Goal: Task Accomplishment & Management: Manage account settings

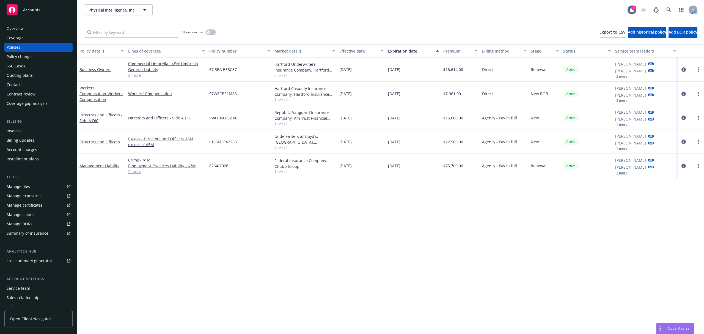
click at [686, 73] on div at bounding box center [691, 69] width 21 height 7
click at [683, 70] on icon "circleInformation" at bounding box center [684, 69] width 4 height 4
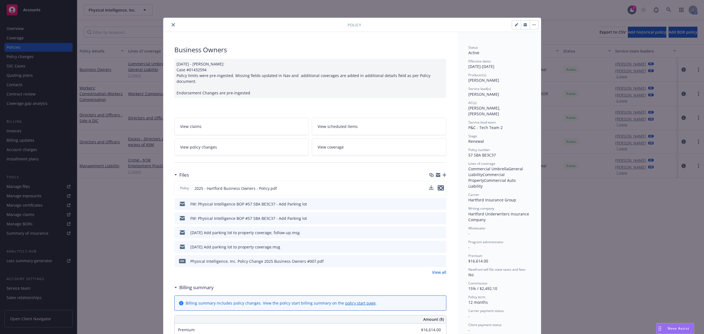
click at [439, 186] on icon "preview file" at bounding box center [441, 188] width 5 height 4
click at [135, 106] on div "Policy Business Owners 01/21/2025 - Sampath Vankayala: Case #01432594 Policy li…" at bounding box center [352, 167] width 704 height 334
click at [172, 24] on icon "close" at bounding box center [173, 24] width 3 height 3
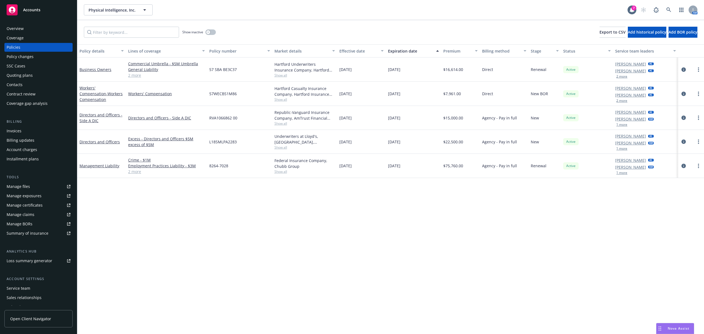
click at [45, 52] on div "Overview Coverage Policies Policy changes SSC Cases Quoting plans Contacts Cont…" at bounding box center [38, 66] width 68 height 84
click at [42, 54] on div "Policy changes" at bounding box center [39, 56] width 64 height 9
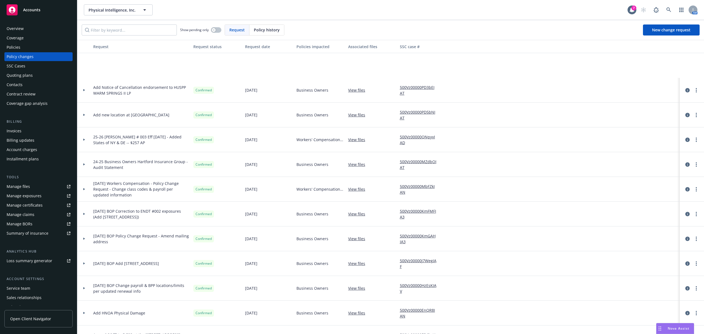
scroll to position [65, 0]
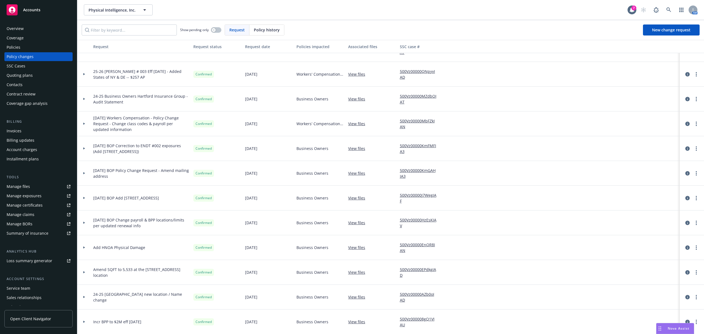
click at [32, 45] on div "Policies" at bounding box center [39, 47] width 64 height 9
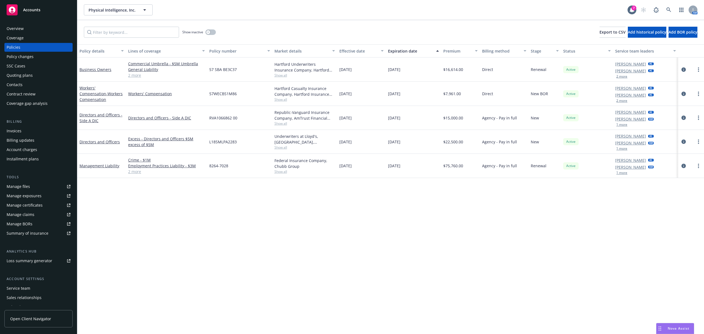
click at [21, 55] on div "Policy changes" at bounding box center [20, 56] width 27 height 9
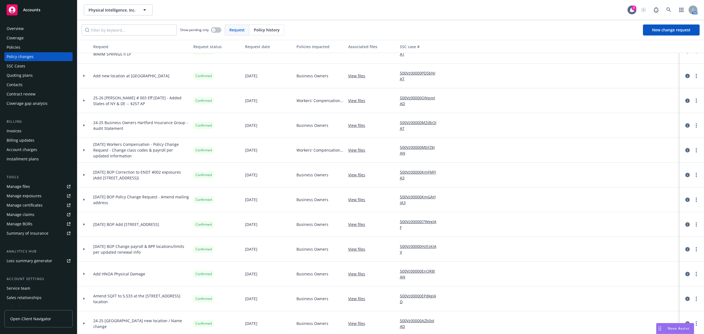
scroll to position [65, 0]
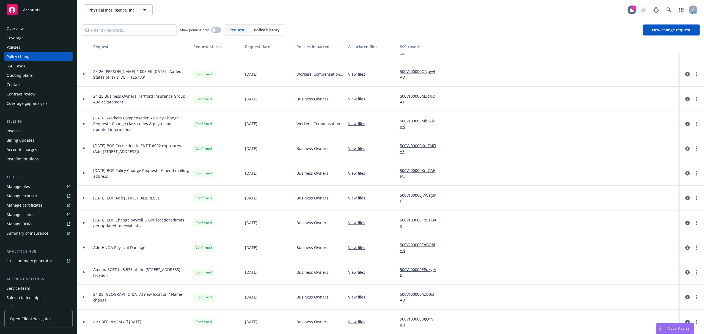
click at [86, 321] on div at bounding box center [84, 322] width 9 height 2
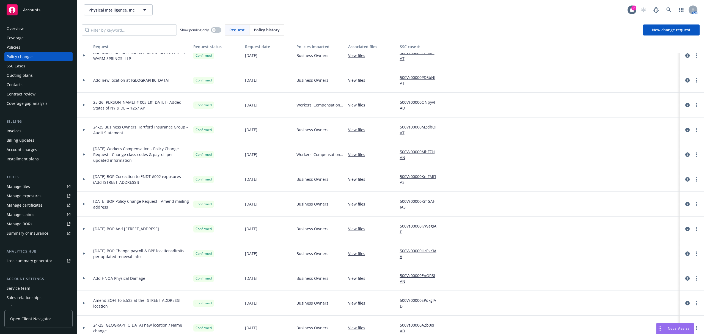
scroll to position [0, 0]
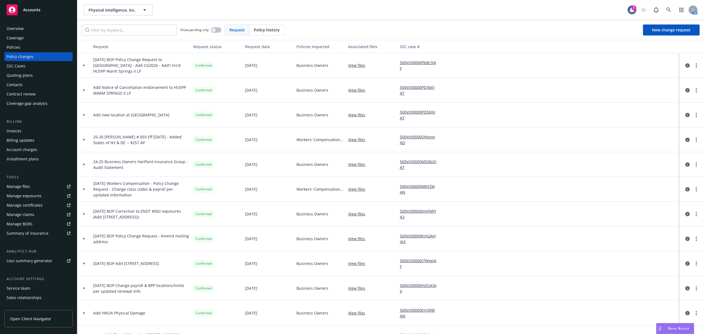
click at [32, 48] on div "Policies" at bounding box center [39, 47] width 64 height 9
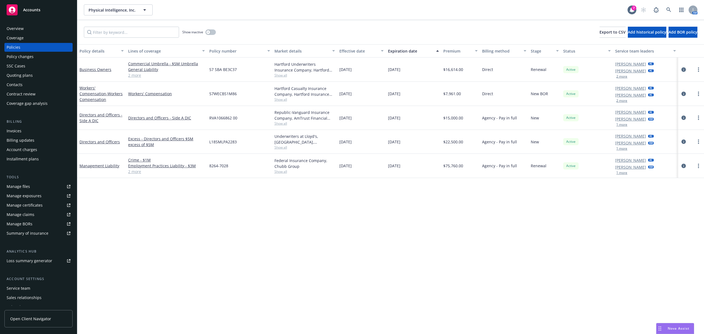
click at [682, 71] on icon "circleInformation" at bounding box center [684, 69] width 4 height 4
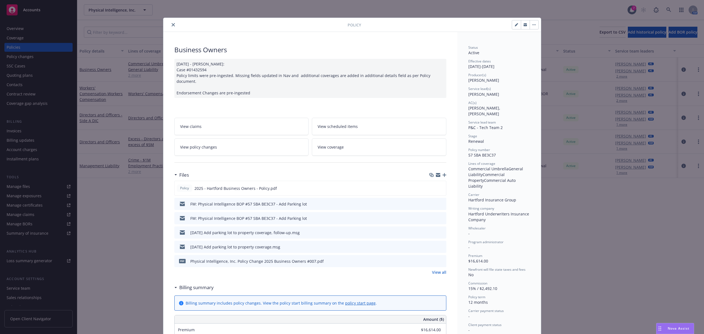
click at [352, 139] on link "View coverage" at bounding box center [379, 146] width 135 height 17
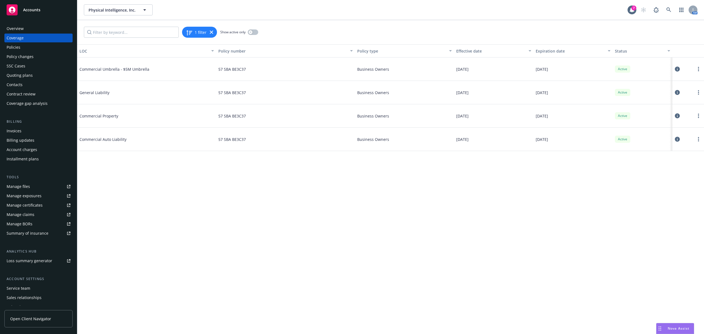
click at [680, 139] on icon at bounding box center [677, 139] width 5 height 5
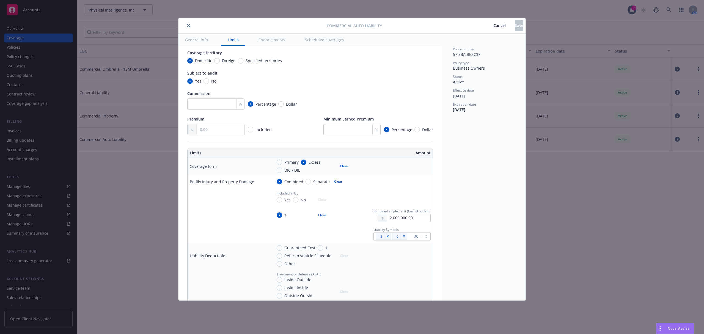
scroll to position [82, 0]
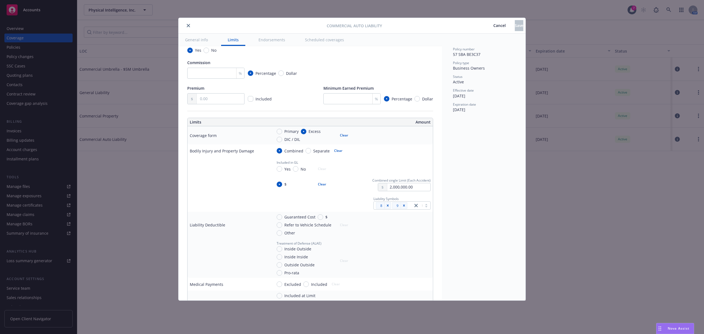
click at [393, 182] on span "Combined single Limit (Each Accident)" at bounding box center [402, 180] width 58 height 5
click at [395, 190] on input "2,000,000.00" at bounding box center [408, 187] width 43 height 8
click at [398, 211] on button "$1,000,000.00" at bounding box center [401, 212] width 47 height 10
type input "1,000,000.00"
click at [515, 24] on button "Save" at bounding box center [519, 25] width 9 height 11
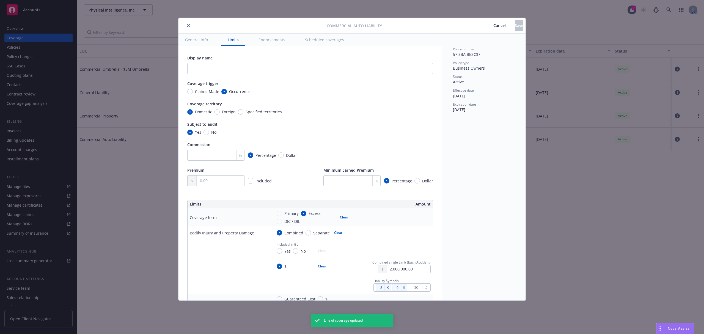
type input "1,000,000.00"
click at [185, 25] on button "close" at bounding box center [188, 25] width 7 height 7
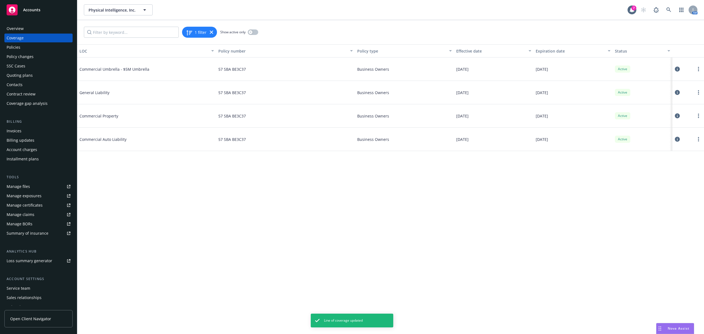
click at [43, 202] on link "Manage certificates" at bounding box center [38, 205] width 68 height 9
click at [34, 41] on div "Coverage" at bounding box center [39, 38] width 64 height 9
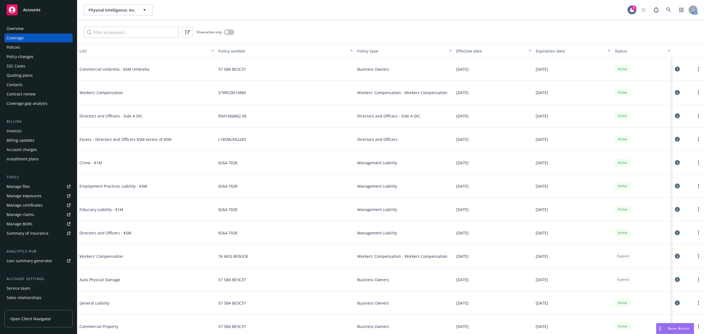
click at [31, 45] on div "Policies" at bounding box center [39, 47] width 64 height 9
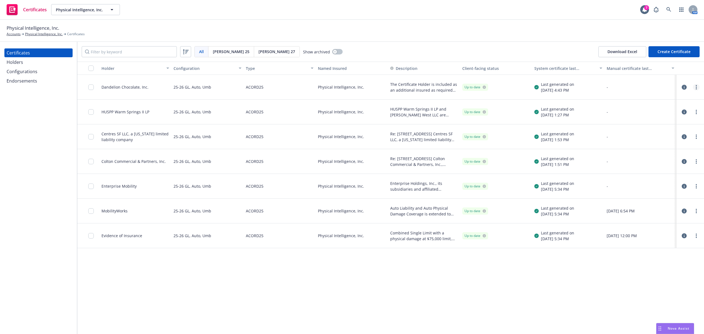
click at [698, 88] on link "more" at bounding box center [696, 87] width 7 height 7
click at [649, 102] on link "Edit" at bounding box center [656, 98] width 88 height 11
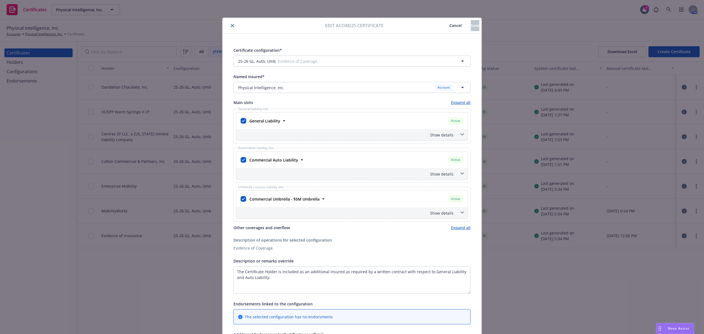
click at [435, 174] on div "Show details" at bounding box center [345, 174] width 216 height 6
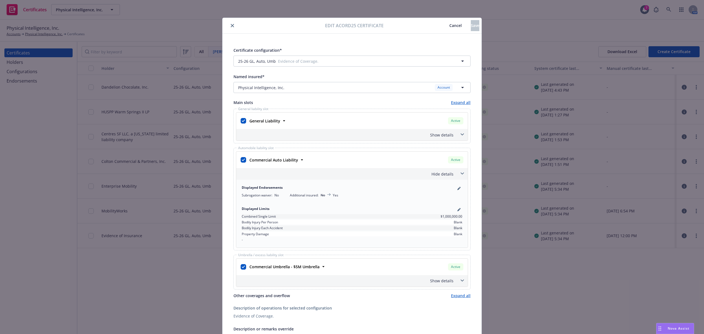
click at [231, 26] on icon "close" at bounding box center [232, 25] width 3 height 3
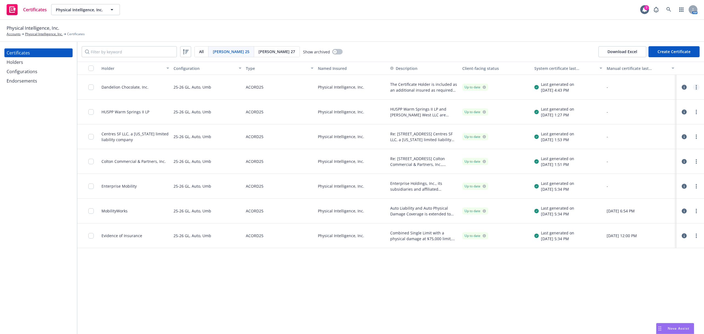
click at [698, 89] on link "more" at bounding box center [696, 87] width 7 height 7
click at [649, 120] on link "Regenerate" at bounding box center [656, 120] width 88 height 11
click at [91, 89] on input "checkbox" at bounding box center [91, 87] width 6 height 6
click at [305, 321] on div "Download certificate" at bounding box center [321, 321] width 42 height 10
click at [305, 309] on link "Download uneditable file" at bounding box center [292, 308] width 64 height 11
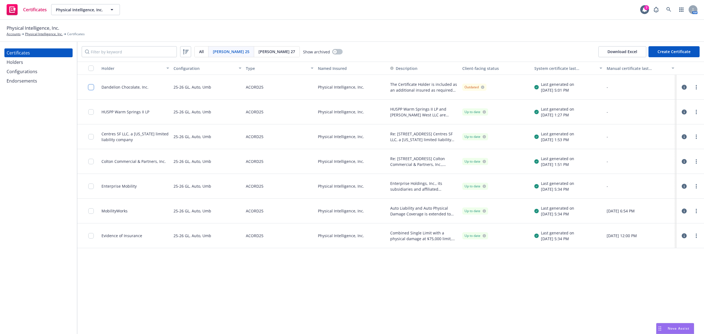
click at [89, 88] on input "checkbox" at bounding box center [91, 87] width 6 height 6
click at [322, 327] on div "1 selected Download certificate Other actions Unselect all" at bounding box center [352, 321] width 162 height 15
click at [319, 325] on div "Download certificate" at bounding box center [321, 321] width 42 height 10
click at [319, 308] on link "Download uneditable file" at bounding box center [292, 308] width 64 height 11
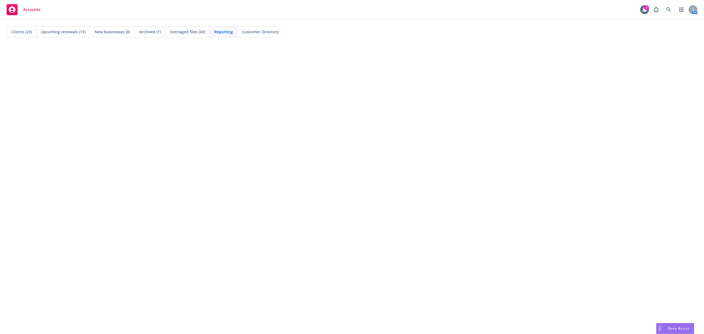
click at [21, 34] on span "Clients (23)" at bounding box center [21, 32] width 21 height 6
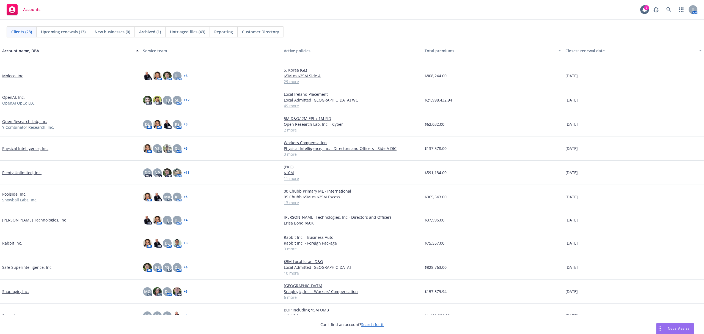
scroll to position [225, 0]
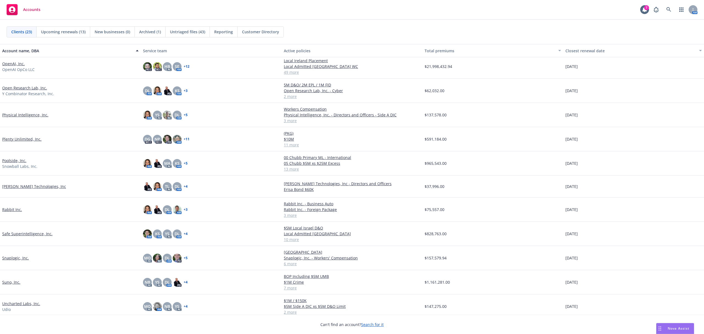
click at [16, 258] on link "Snaplogic, Inc." at bounding box center [15, 258] width 27 height 6
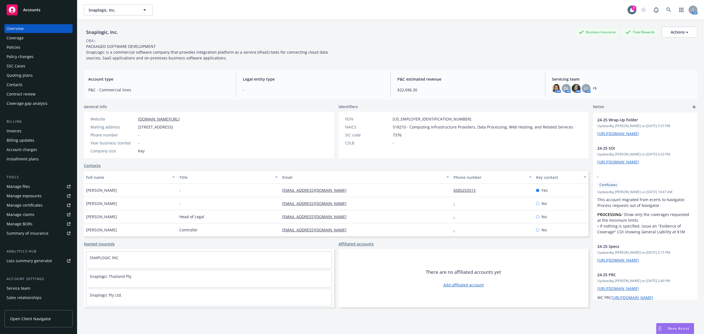
click at [28, 47] on div "Policies" at bounding box center [39, 47] width 64 height 9
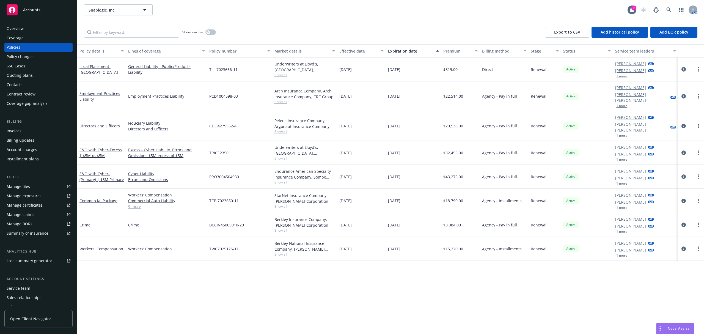
click at [49, 187] on link "Manage files" at bounding box center [38, 186] width 68 height 9
click at [683, 199] on icon "circleInformation" at bounding box center [684, 201] width 4 height 4
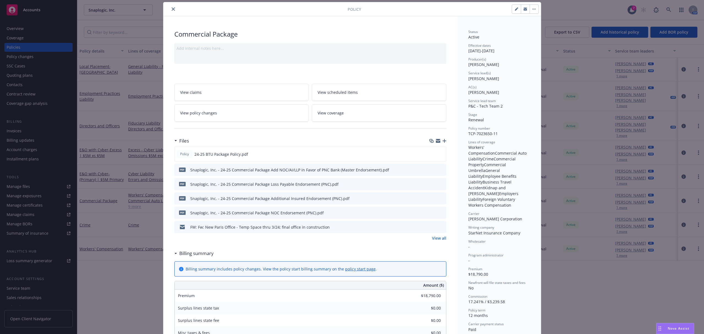
scroll to position [20, 0]
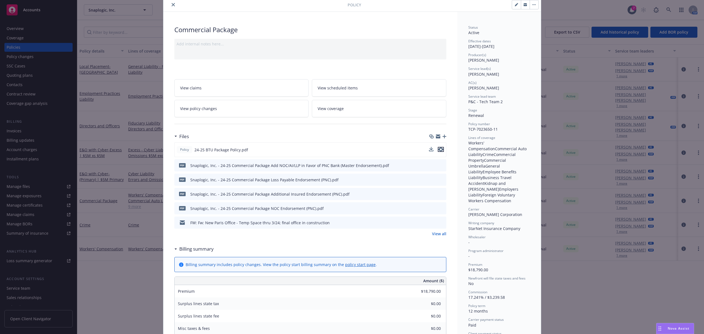
click at [439, 149] on icon "preview file" at bounding box center [441, 149] width 5 height 4
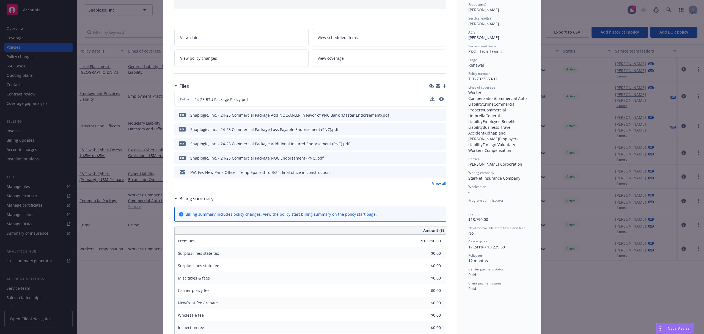
scroll to position [69, 0]
click at [208, 65] on link "View policy changes" at bounding box center [241, 59] width 135 height 17
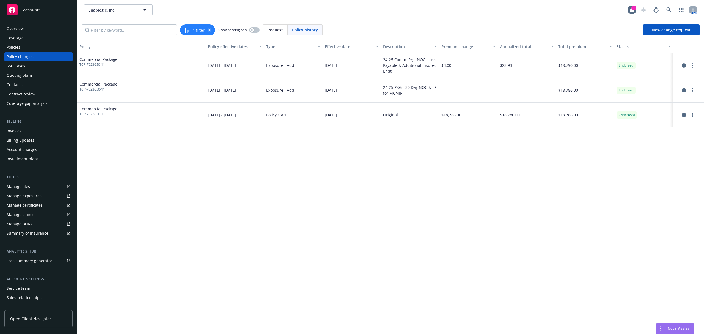
click at [41, 50] on div "Policies" at bounding box center [39, 47] width 64 height 9
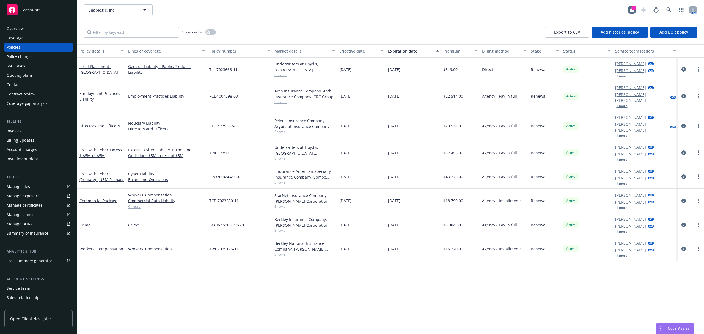
click at [139, 204] on link "9 more" at bounding box center [166, 207] width 77 height 6
click at [685, 70] on icon "circleInformation" at bounding box center [684, 69] width 4 height 4
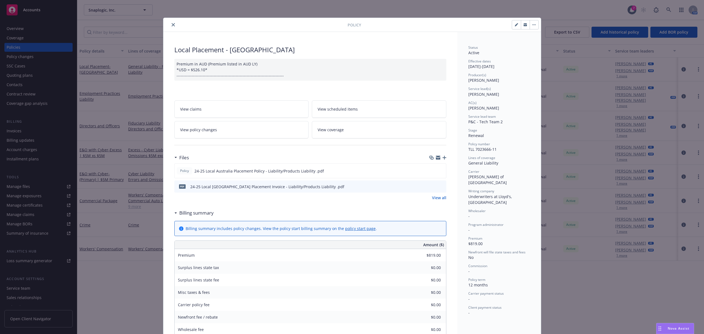
click at [170, 24] on button "close" at bounding box center [173, 24] width 7 height 7
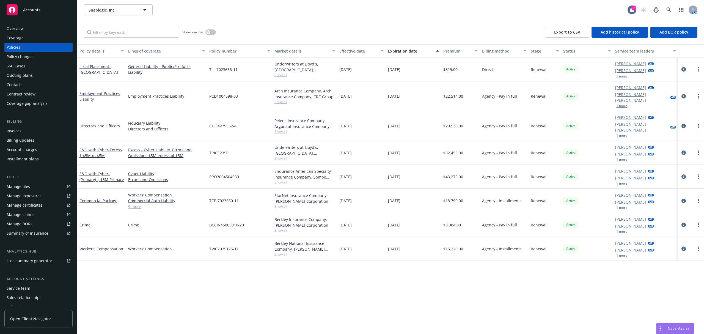
click at [684, 68] on icon "circleInformation" at bounding box center [684, 69] width 4 height 4
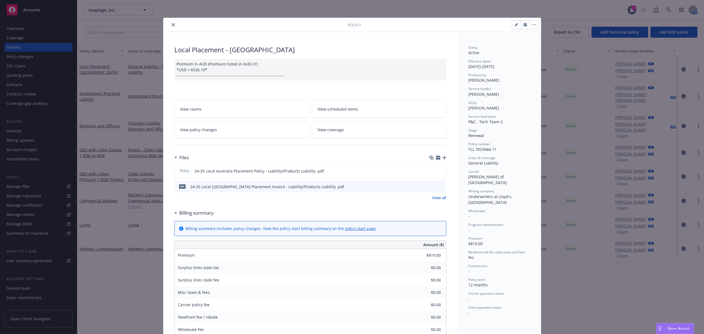
scroll to position [17, 0]
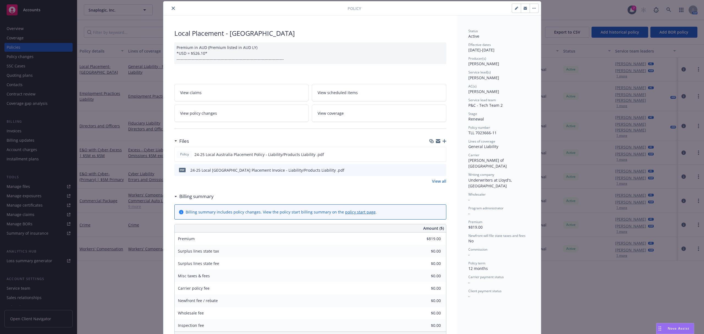
click at [172, 7] on icon "close" at bounding box center [173, 8] width 3 height 3
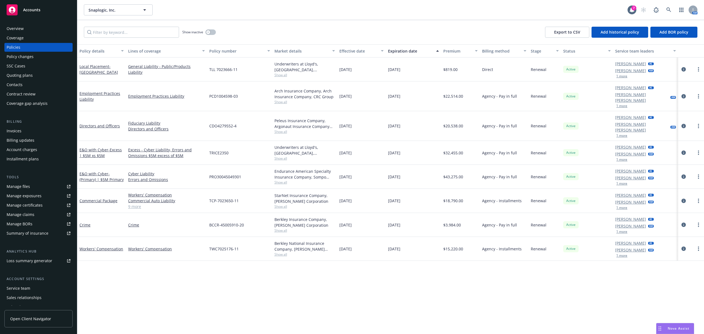
click at [41, 152] on div "Account charges" at bounding box center [39, 149] width 64 height 9
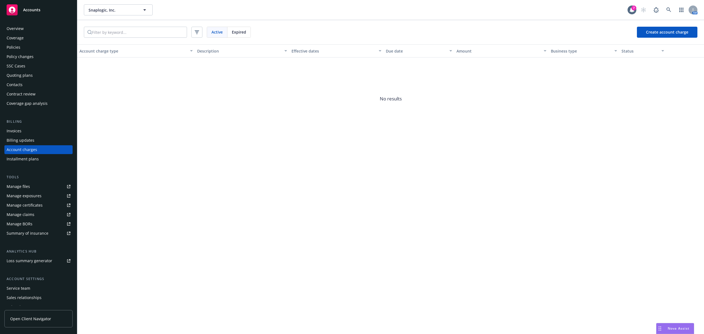
click at [36, 46] on div "Policies" at bounding box center [39, 47] width 64 height 9
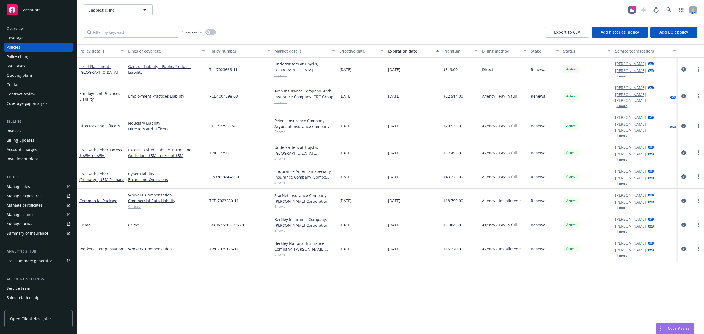
click at [685, 174] on icon "circleInformation" at bounding box center [684, 176] width 4 height 4
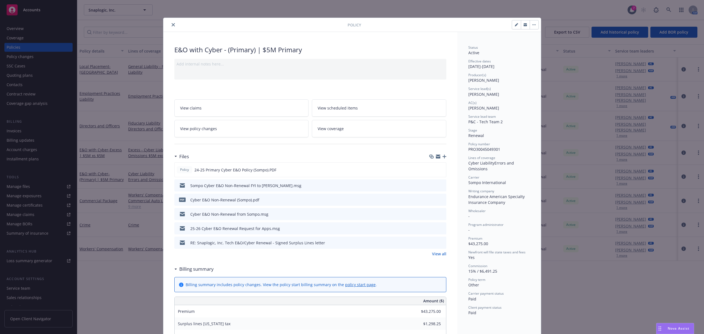
click at [436, 257] on link "View all" at bounding box center [439, 254] width 14 height 6
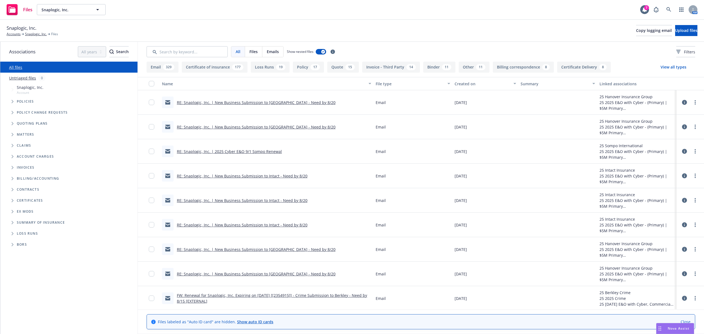
click at [227, 152] on link "RE: Snaplogic, Inc. | 2025 Cyber E&O 9/1 Sompo Renewal" at bounding box center [229, 151] width 105 height 5
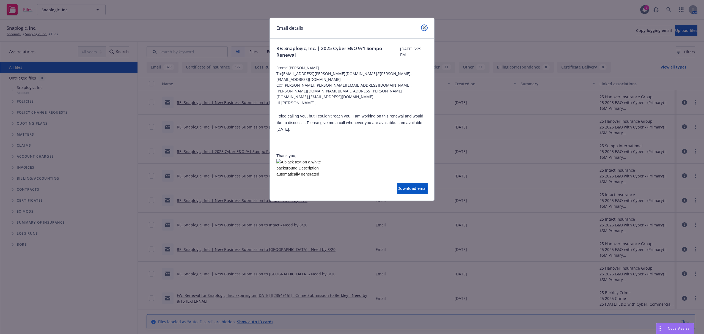
click at [422, 28] on link "close" at bounding box center [424, 27] width 7 height 7
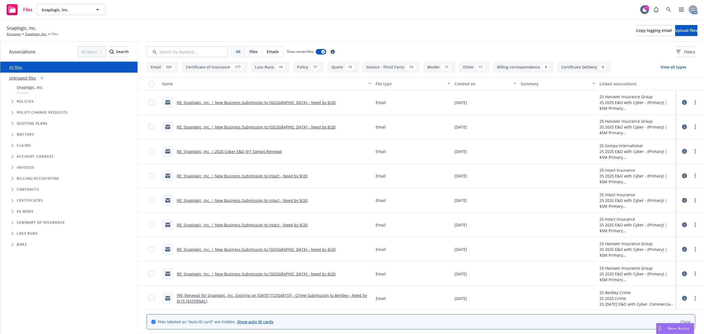
click at [273, 102] on link "RE: Snaplogic, Inc. | New Business Submission to [GEOGRAPHIC_DATA] - Need by 8/…" at bounding box center [256, 102] width 159 height 5
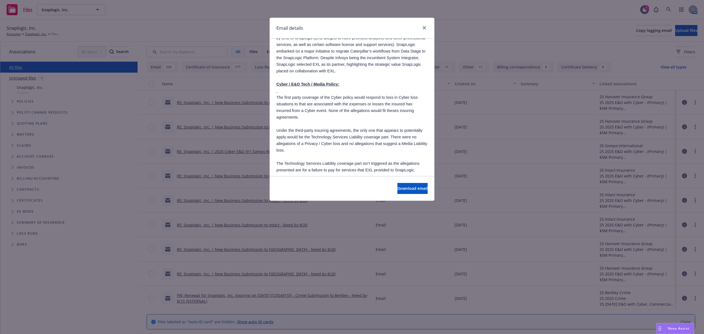
scroll to position [94, 0]
click at [425, 29] on icon "close" at bounding box center [424, 27] width 3 height 3
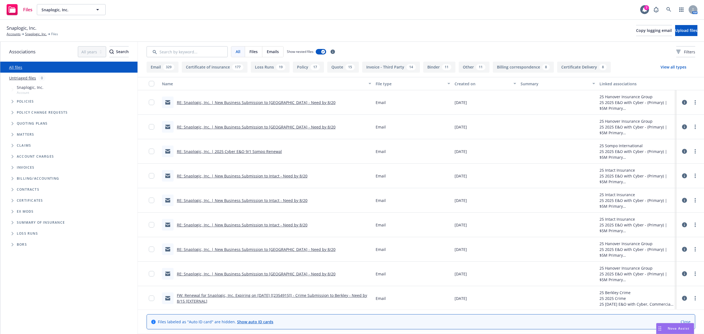
click at [240, 128] on link "RE: Snaplogic, Inc. | New Business Submission to [GEOGRAPHIC_DATA] - Need by 8/…" at bounding box center [256, 126] width 159 height 5
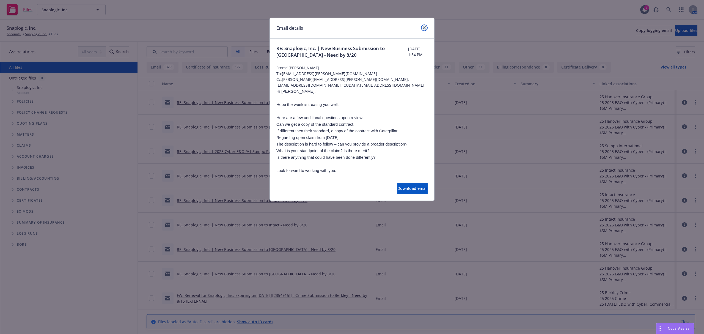
click at [424, 30] on link "close" at bounding box center [424, 27] width 7 height 7
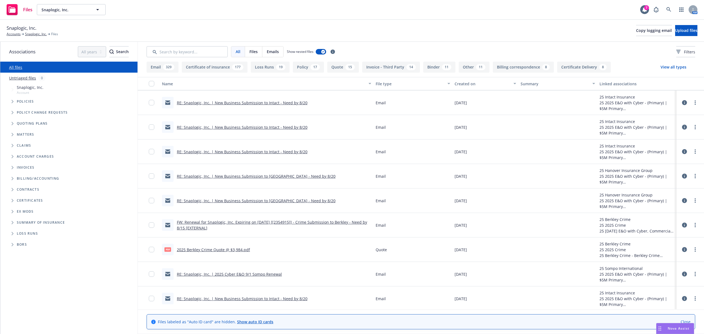
scroll to position [165, 0]
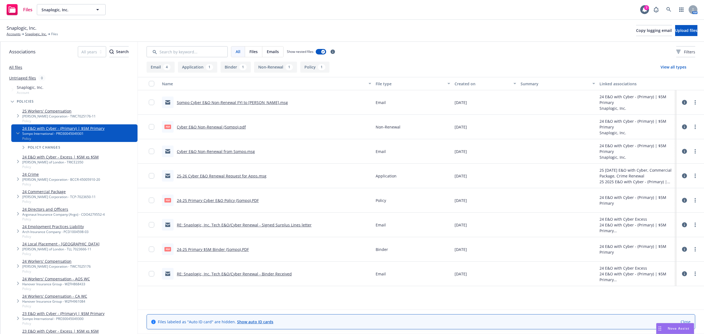
click at [224, 201] on link "24-25 Primary Cyber E&O Policy (Sompo).PDF" at bounding box center [218, 200] width 82 height 5
click at [39, 35] on link "Snaplogic, Inc." at bounding box center [36, 34] width 22 height 5
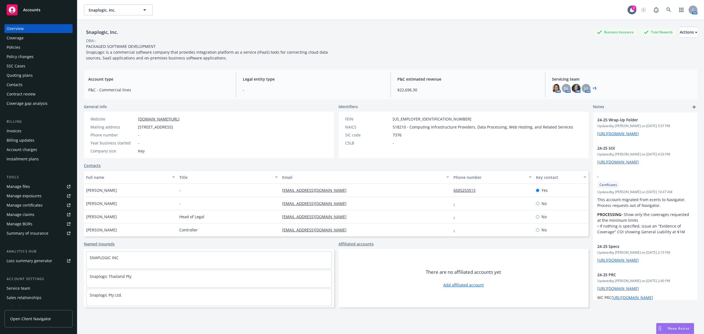
click at [30, 46] on div "Policies" at bounding box center [39, 47] width 64 height 9
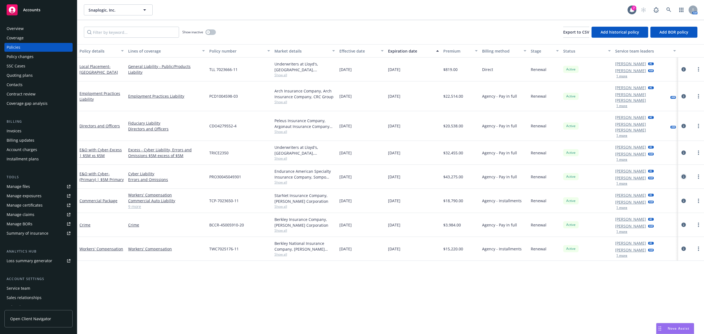
click at [683, 174] on icon "circleInformation" at bounding box center [684, 176] width 4 height 4
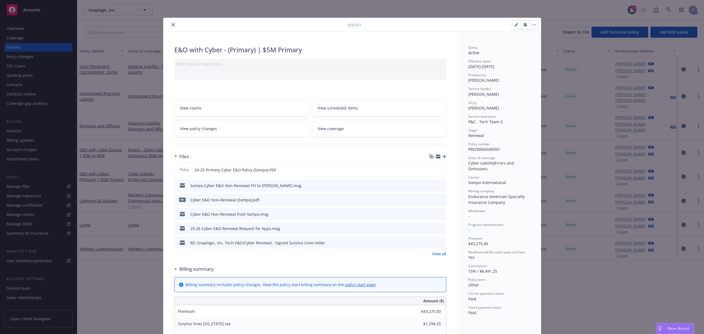
click at [172, 26] on icon "close" at bounding box center [173, 24] width 3 height 3
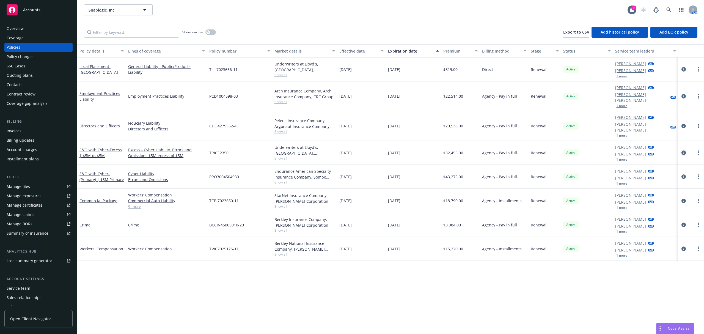
click at [682, 151] on icon "circleInformation" at bounding box center [684, 153] width 4 height 4
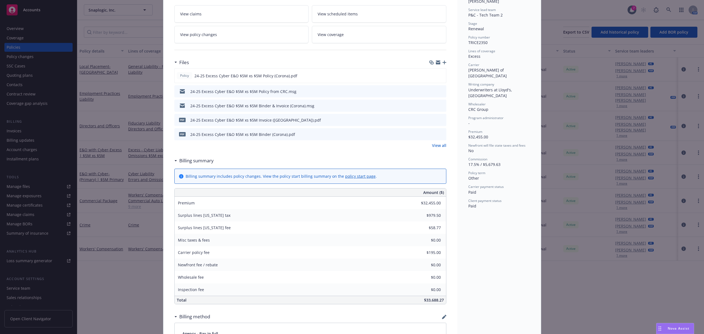
scroll to position [132, 0]
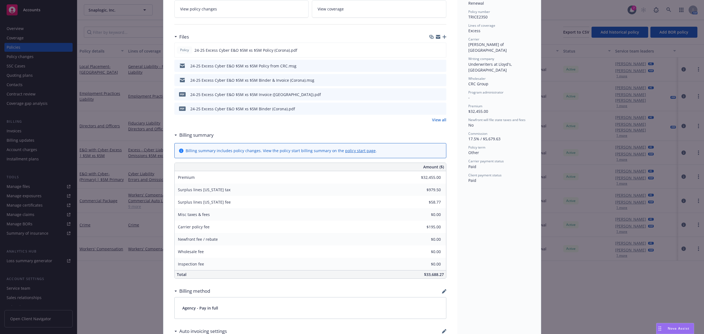
click at [128, 231] on div "Policy E&O with Cyber - Excess | $5M xs $5M Policy sent for ingestion 9/24 ____…" at bounding box center [352, 167] width 704 height 334
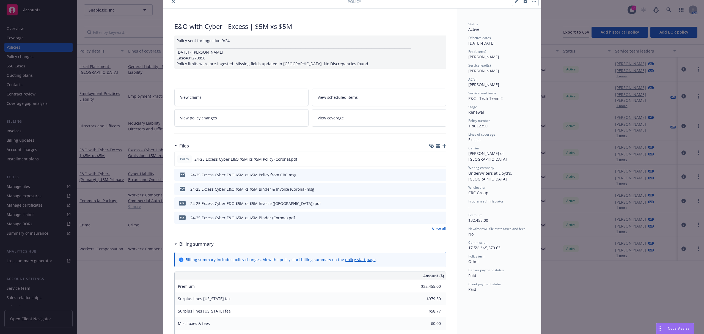
scroll to position [0, 0]
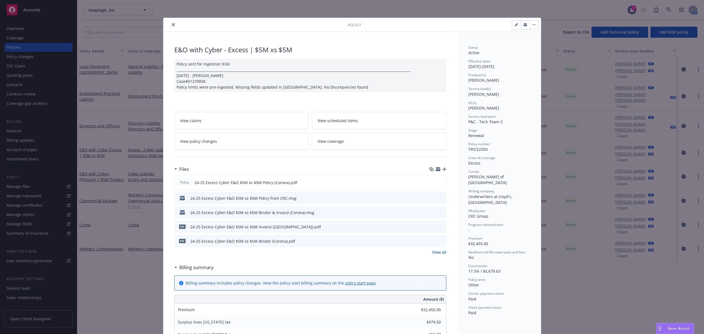
click at [173, 23] on button "close" at bounding box center [173, 24] width 7 height 7
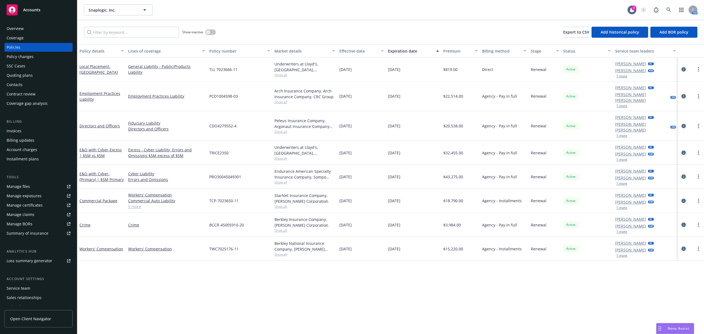
click at [683, 223] on icon "circleInformation" at bounding box center [684, 225] width 4 height 4
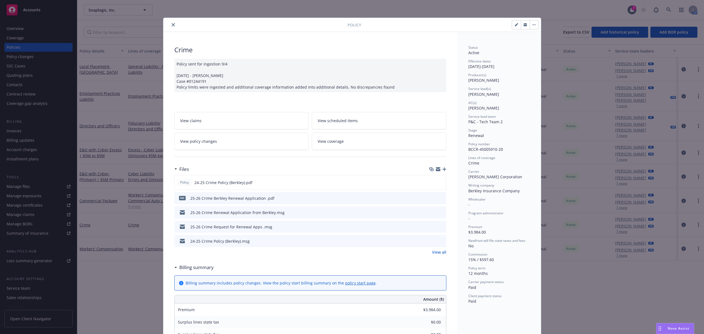
click at [168, 21] on div at bounding box center [257, 24] width 182 height 7
click at [172, 25] on icon "close" at bounding box center [173, 24] width 3 height 3
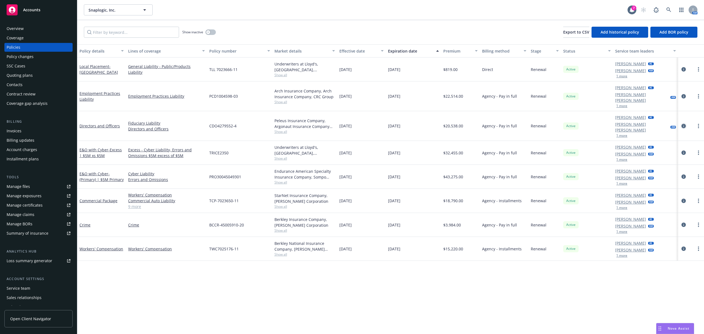
click at [684, 124] on icon "circleInformation" at bounding box center [684, 126] width 4 height 4
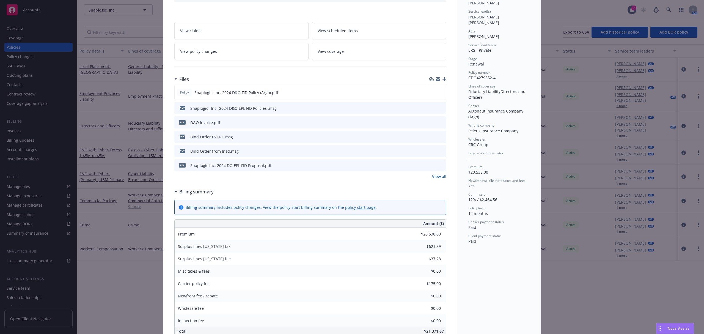
scroll to position [73, 0]
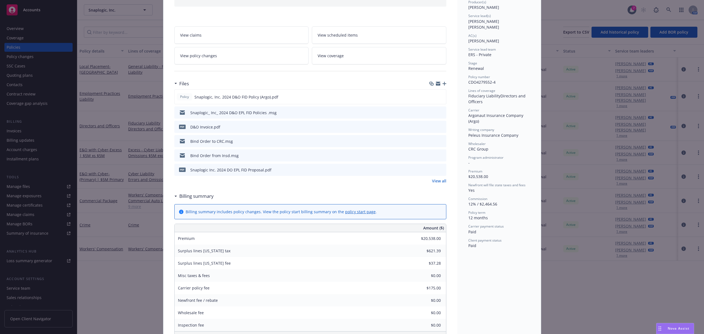
click at [246, 60] on link "View policy changes" at bounding box center [241, 55] width 135 height 17
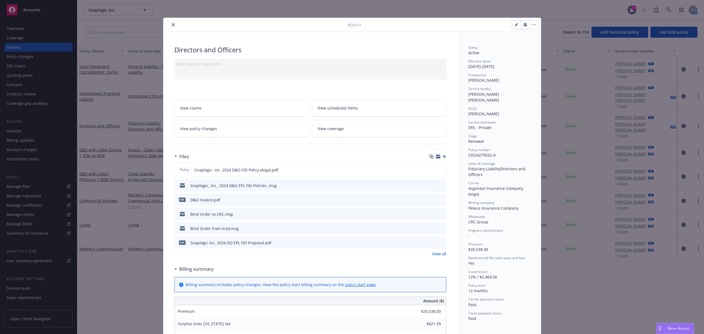
scroll to position [17, 0]
